Goal: Task Accomplishment & Management: Manage account settings

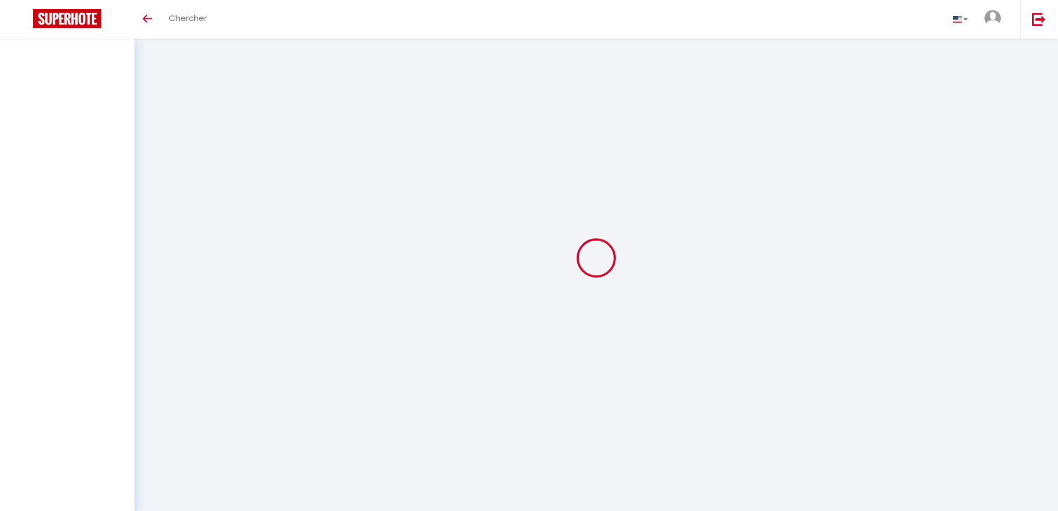
select select
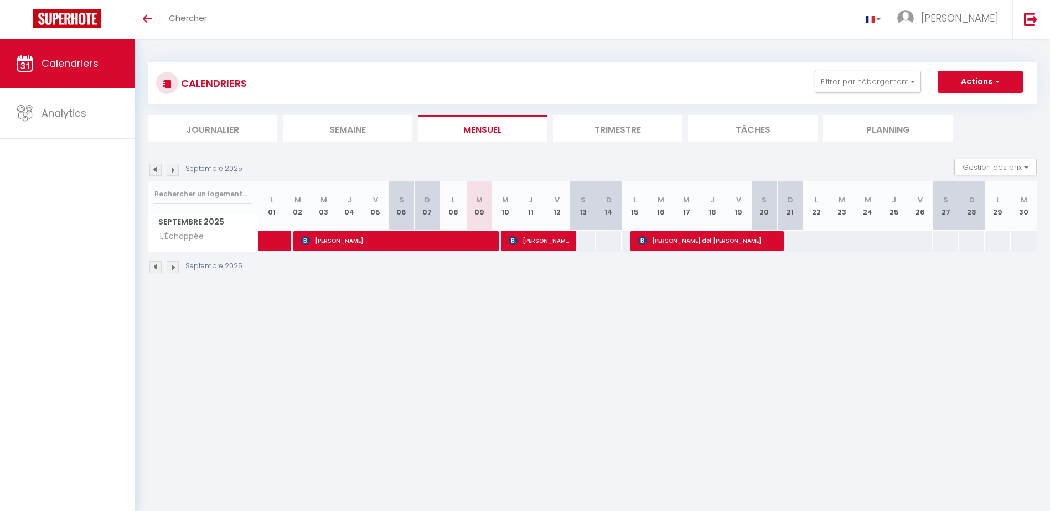
select select
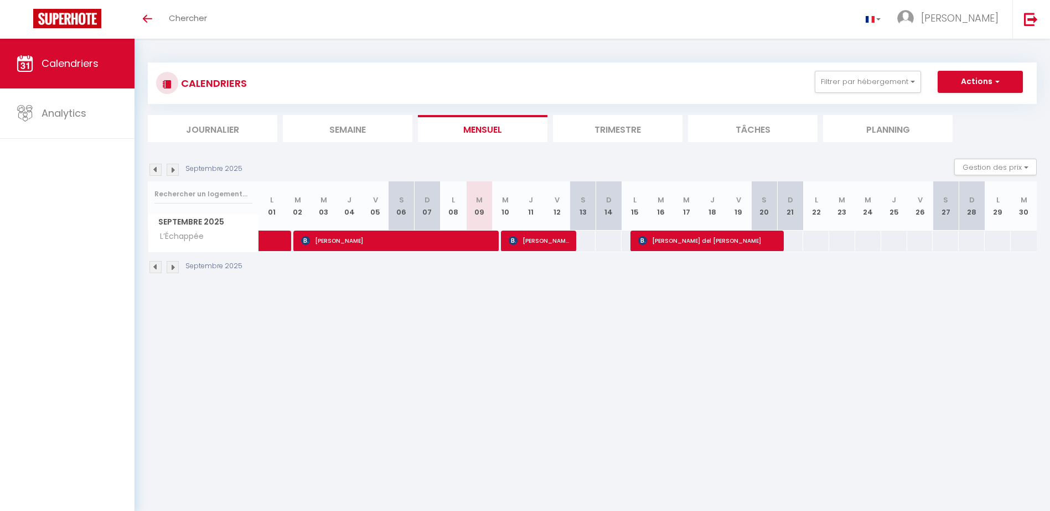
select select
click at [525, 235] on span "[PERSON_NAME]" at bounding box center [539, 240] width 61 height 21
select select "OK"
select select "KO"
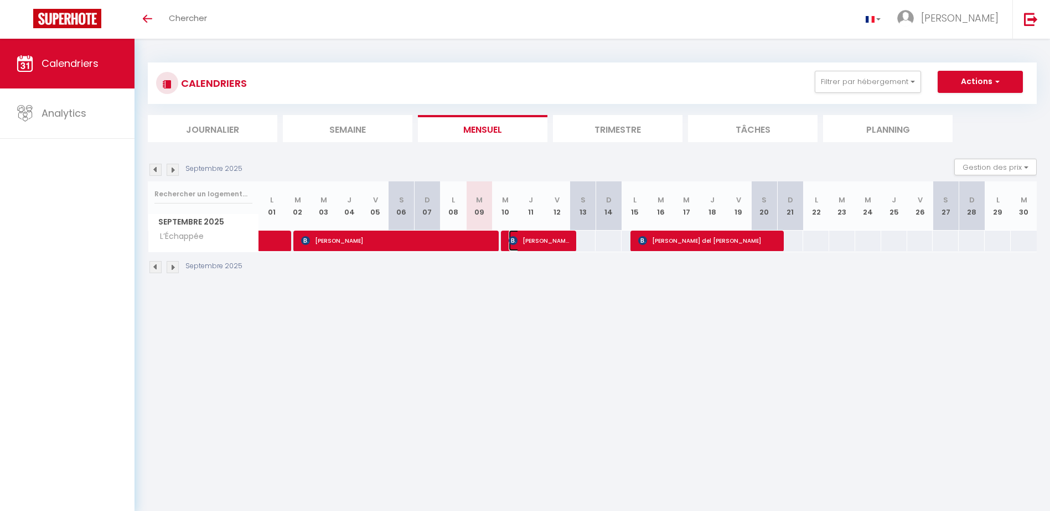
select select "0"
select select "1"
select select
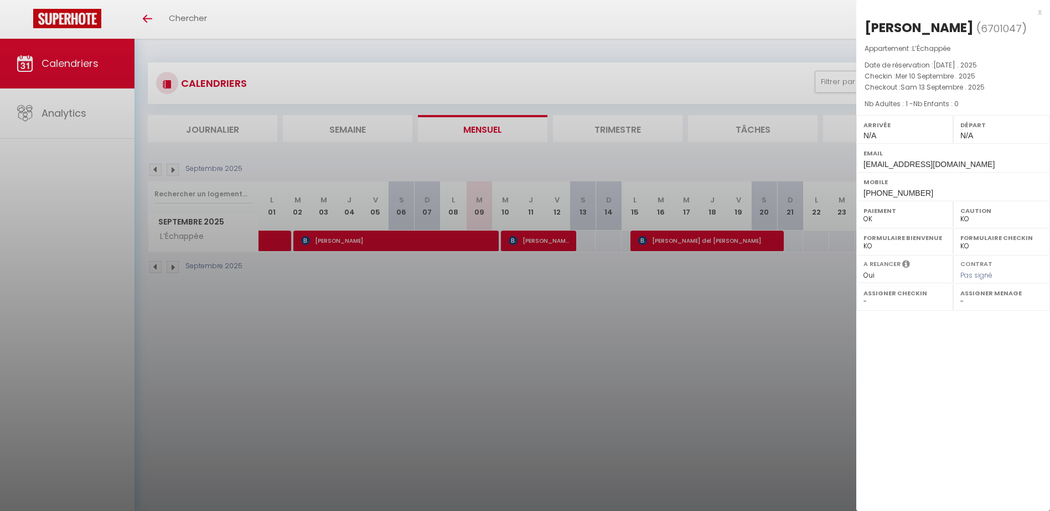
click at [562, 430] on div at bounding box center [525, 255] width 1050 height 511
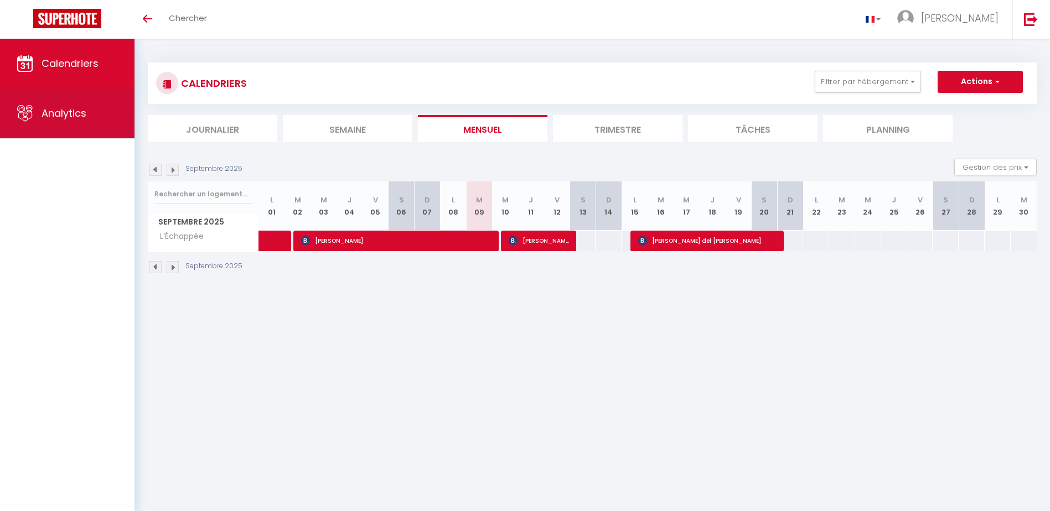
click at [85, 131] on link "Analytics" at bounding box center [67, 114] width 135 height 50
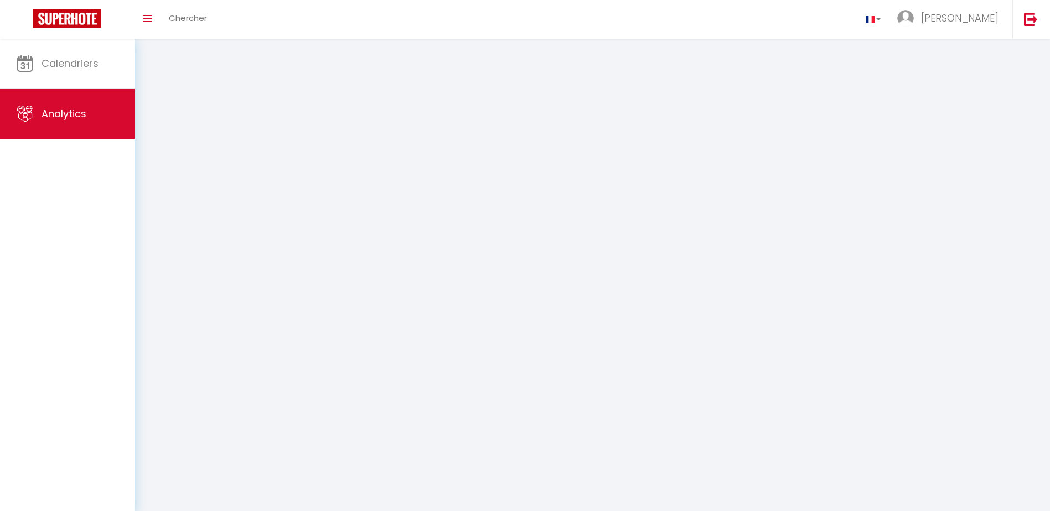
select select "2025"
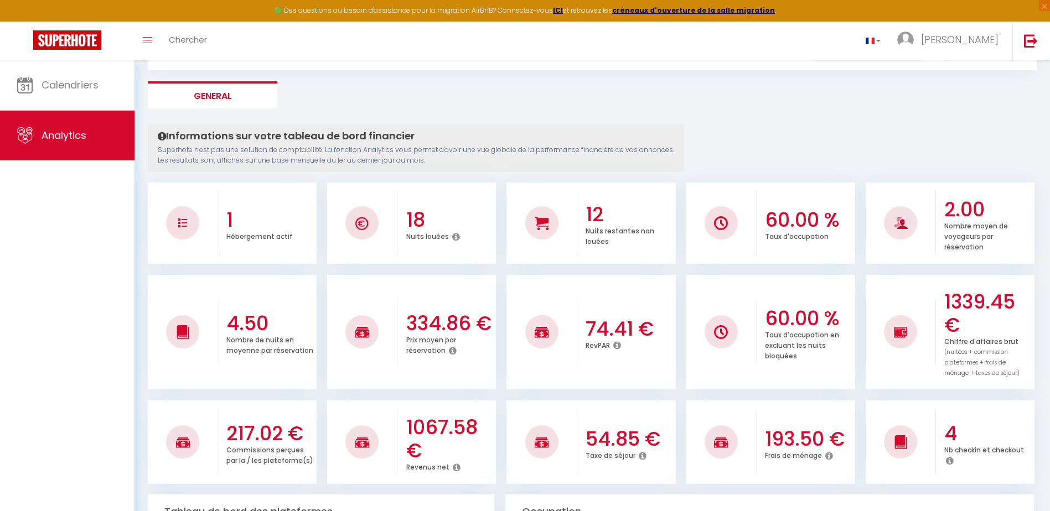
scroll to position [111, 0]
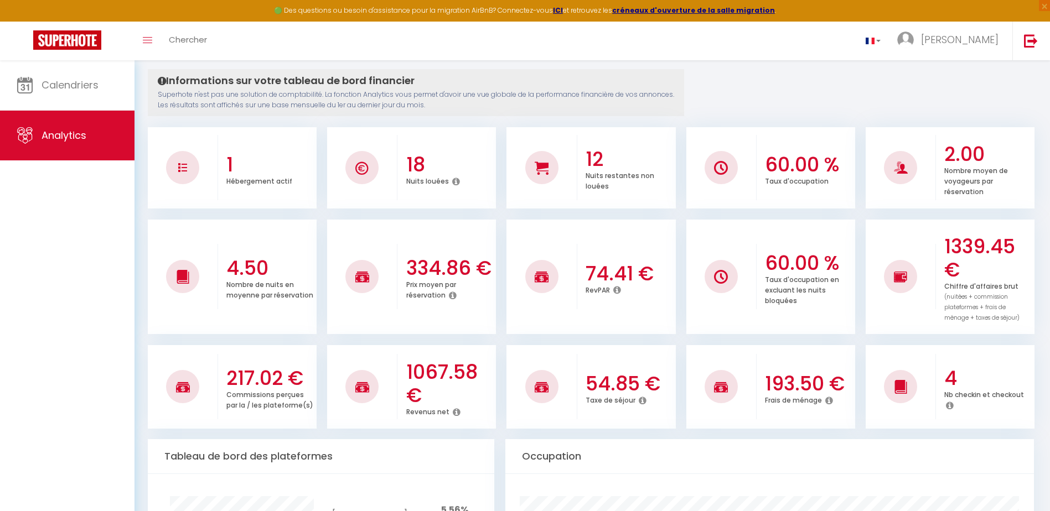
click at [616, 288] on icon at bounding box center [617, 290] width 8 height 9
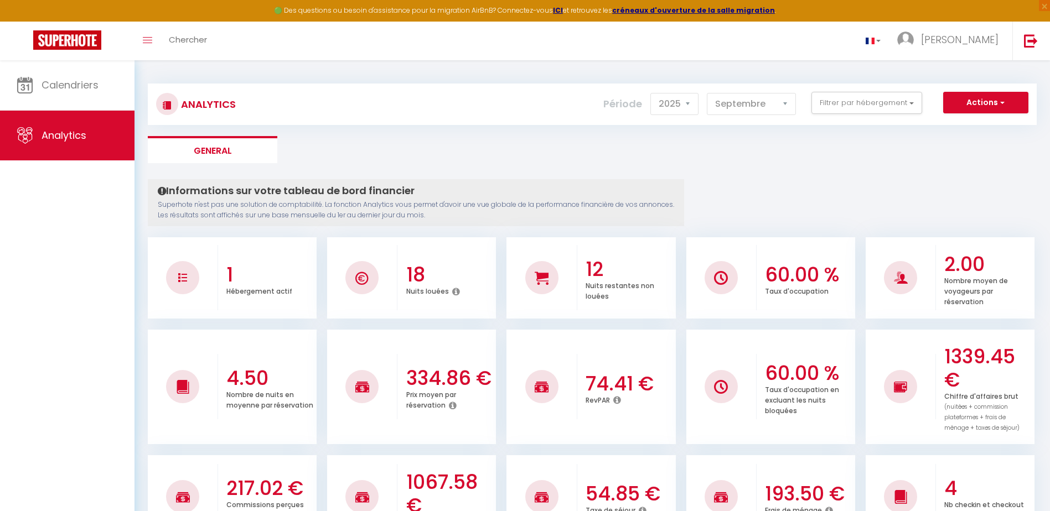
scroll to position [0, 0]
click at [760, 107] on select "[PERSON_NAME] Mars Avril Mai Juin Juillet Août Septembre Octobre Novembre Décem…" at bounding box center [751, 105] width 89 height 22
select select "8"
click at [707, 94] on select "[PERSON_NAME] Mars Avril Mai Juin Juillet Août Septembre Octobre Novembre Décem…" at bounding box center [751, 105] width 89 height 22
